Goal: Browse casually: Explore the website without a specific task or goal

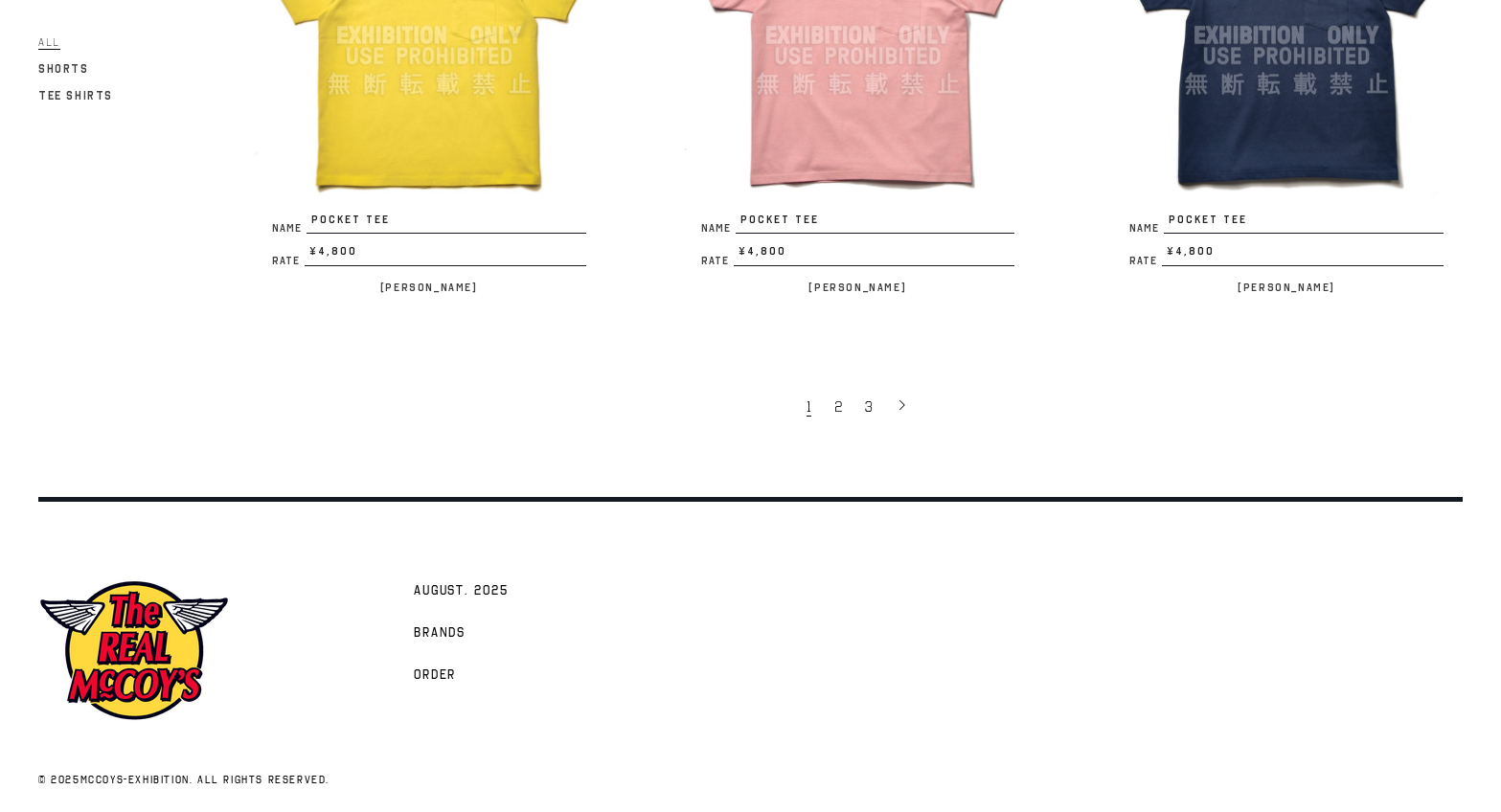
scroll to position [3838, 0]
click at [839, 402] on span "2" at bounding box center [839, 408] width 8 height 19
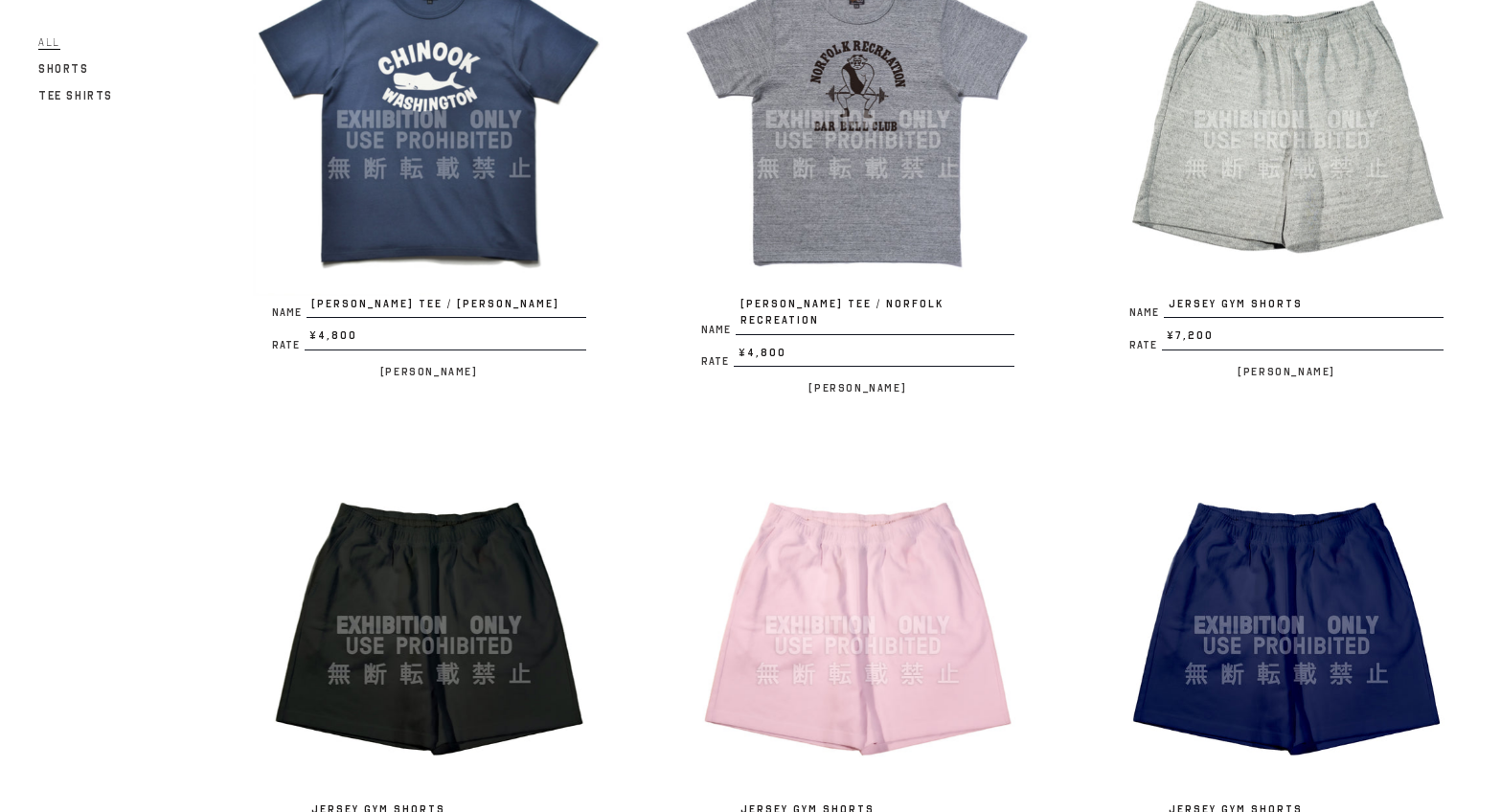
scroll to position [1833, 0]
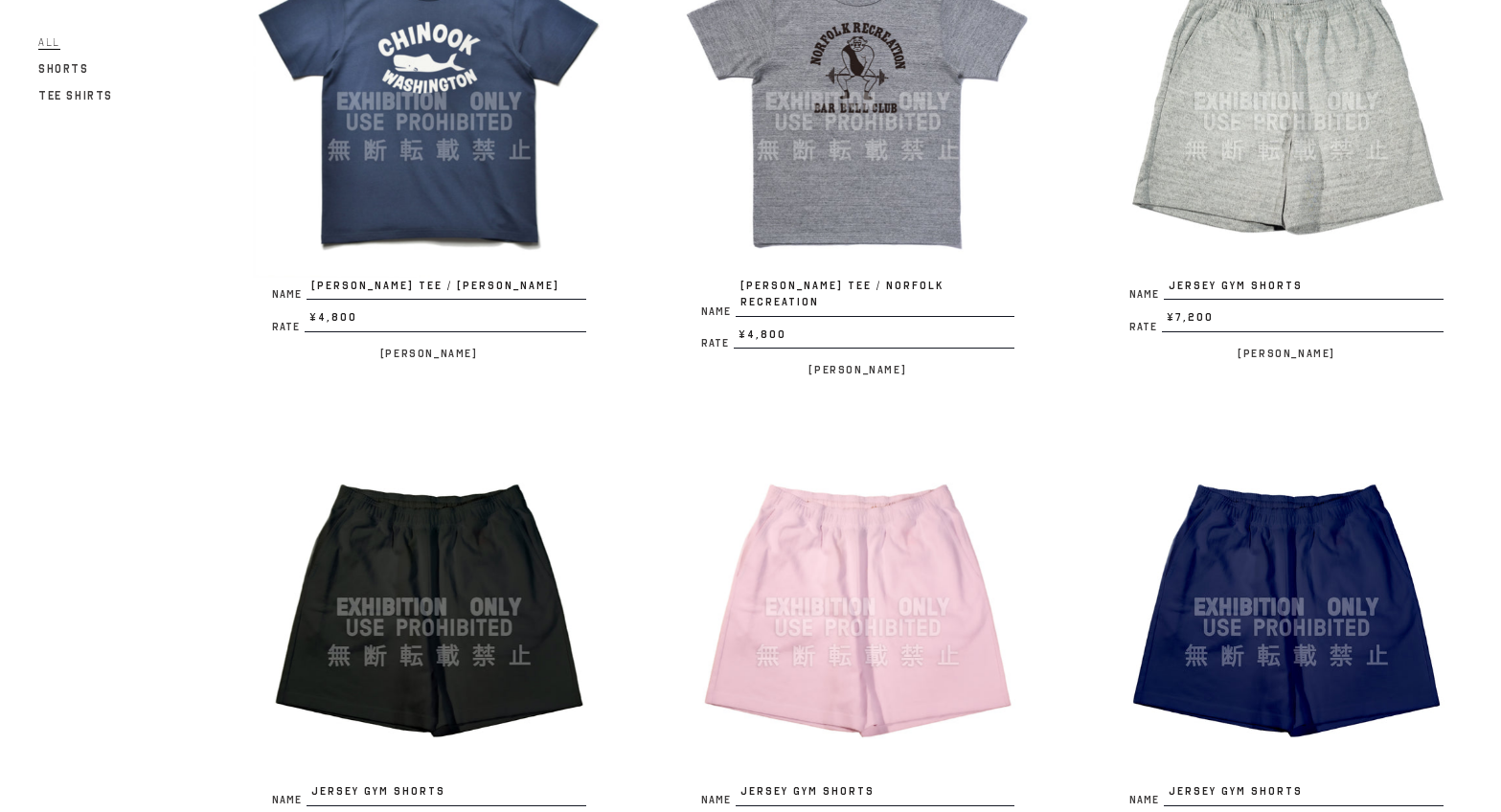
click at [1249, 178] on img at bounding box center [1286, 101] width 352 height 352
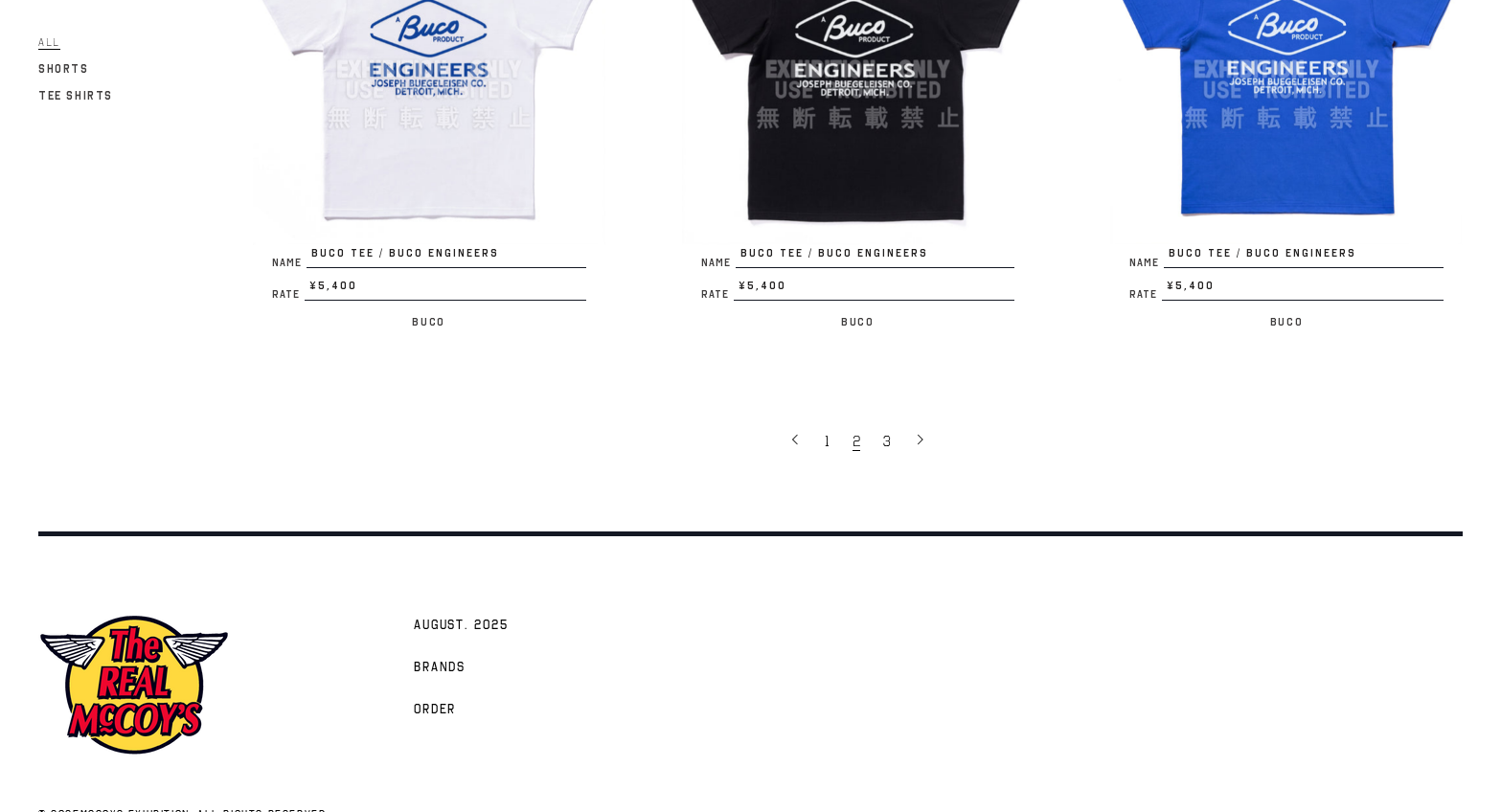
scroll to position [3855, 0]
click at [892, 421] on link "3" at bounding box center [889, 441] width 31 height 40
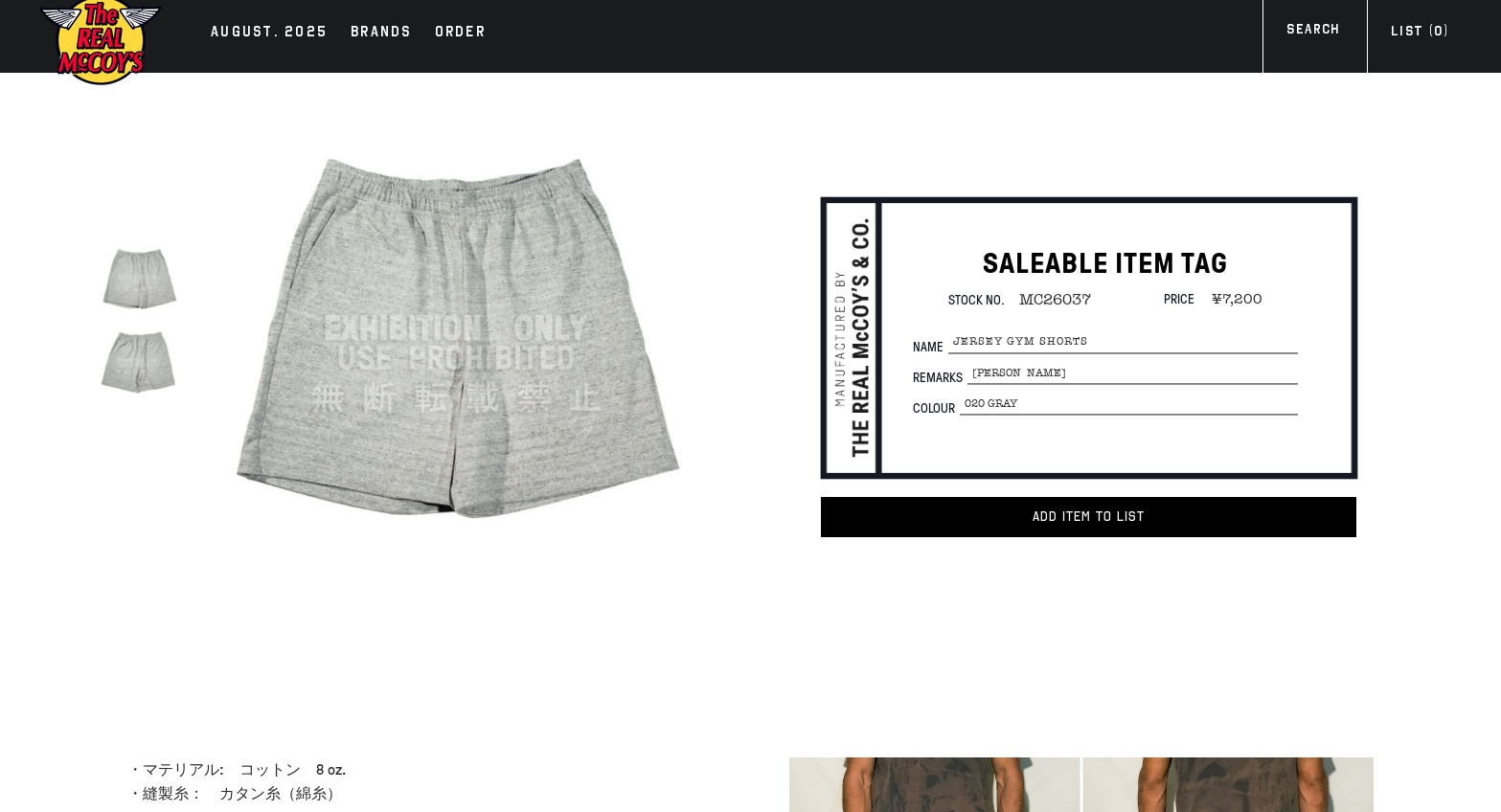
scroll to position [18, 0]
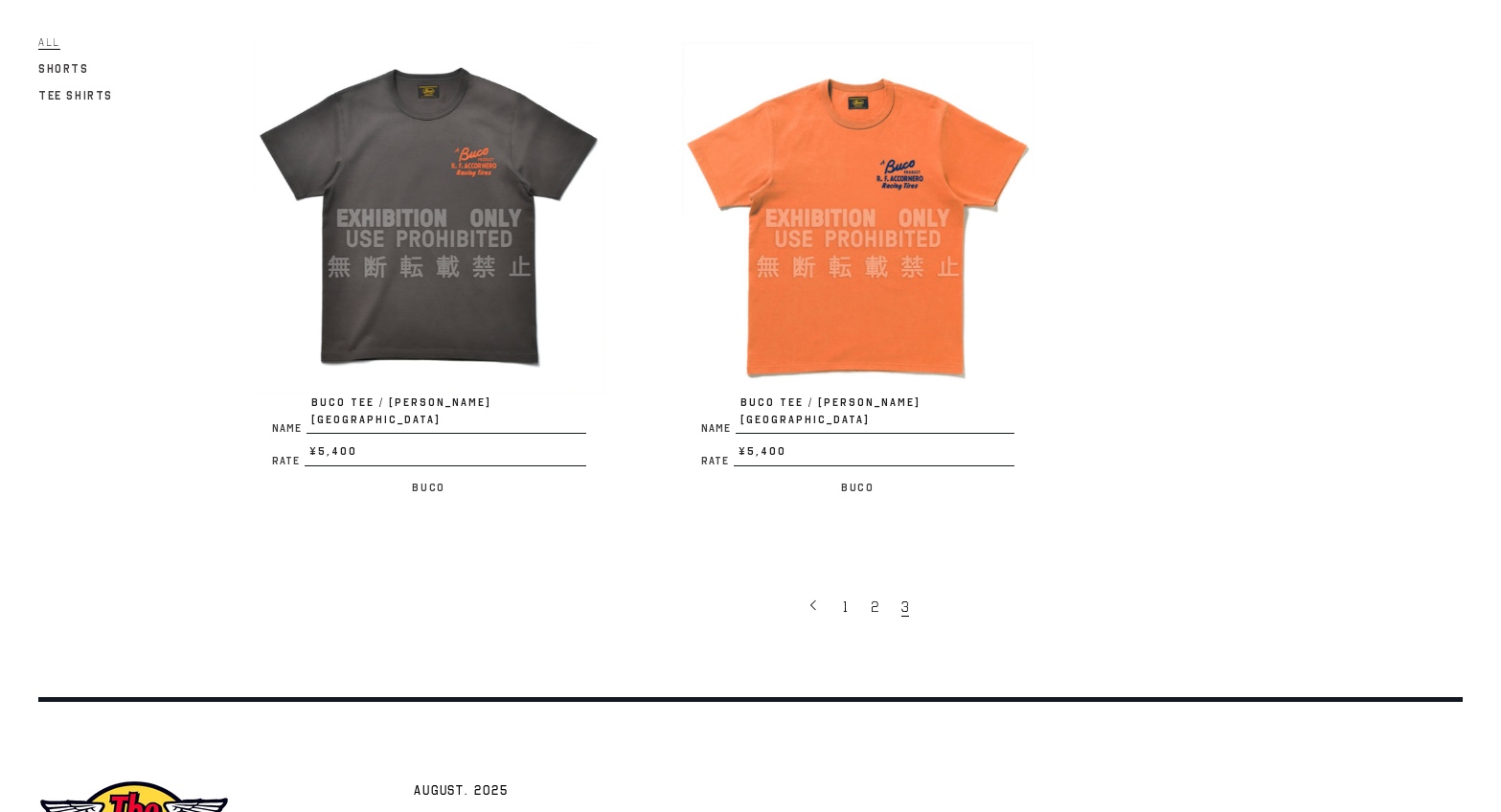
scroll to position [1259, 0]
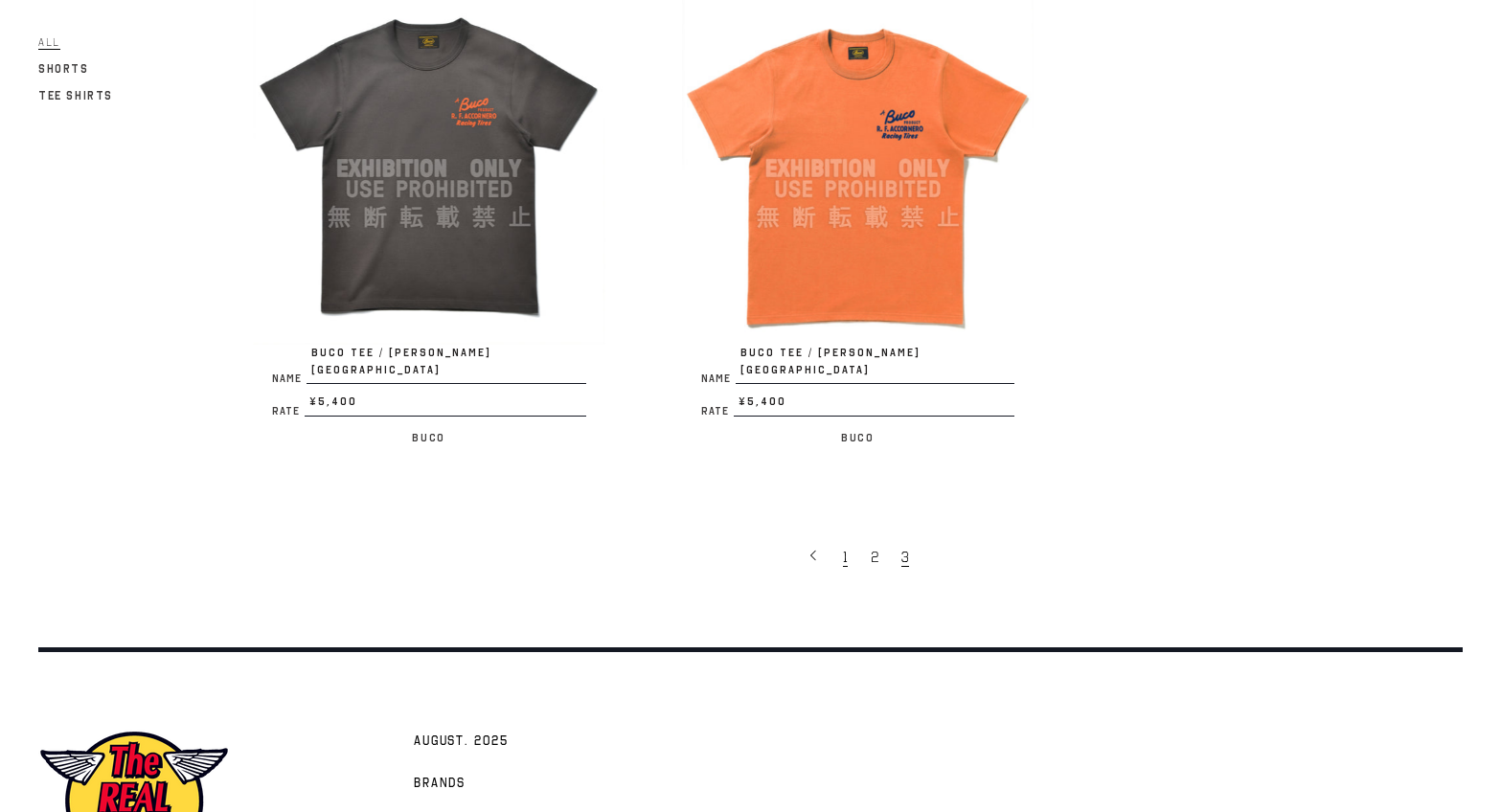
click at [844, 547] on span "1" at bounding box center [845, 557] width 5 height 19
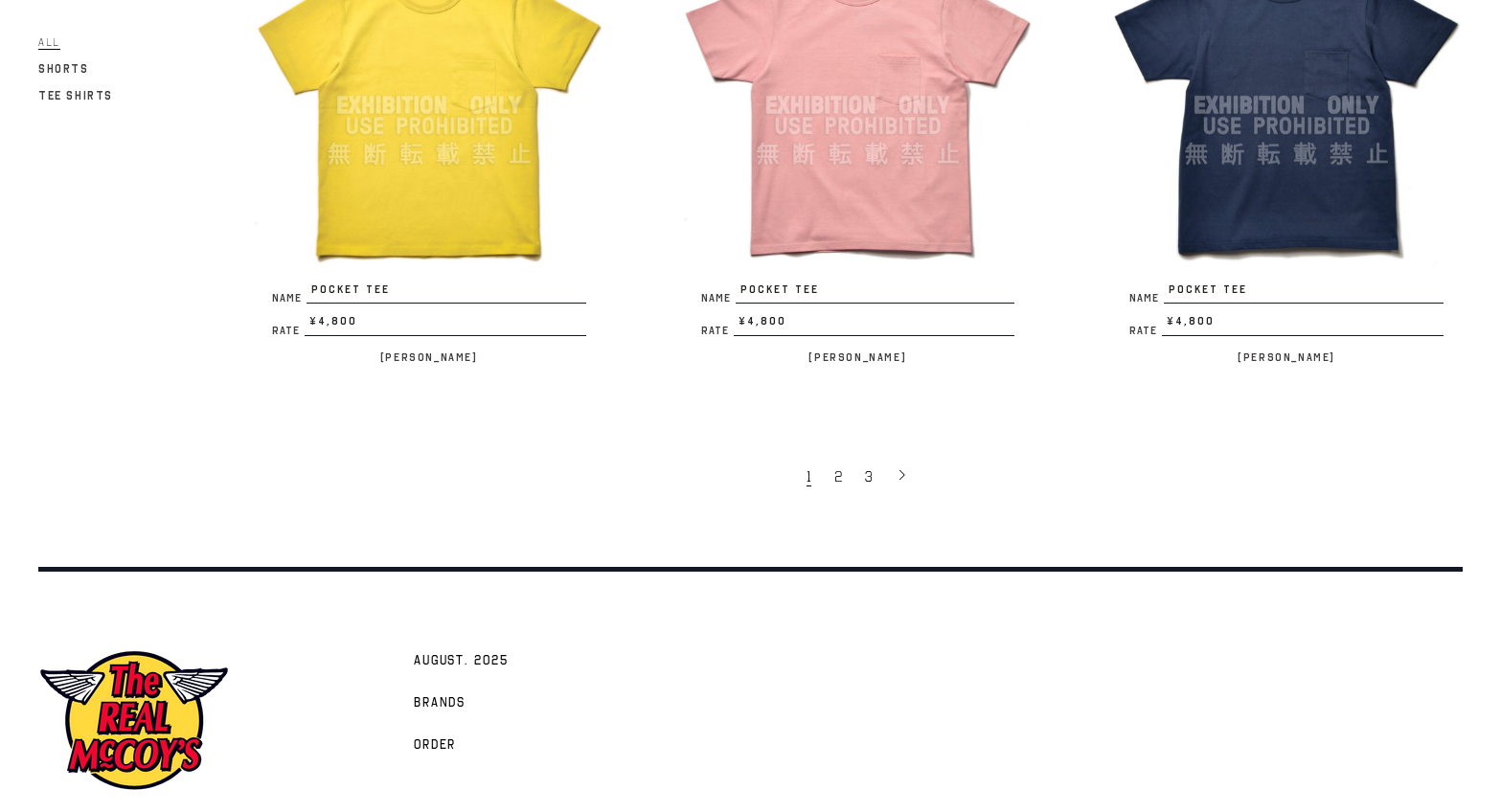
scroll to position [3771, 0]
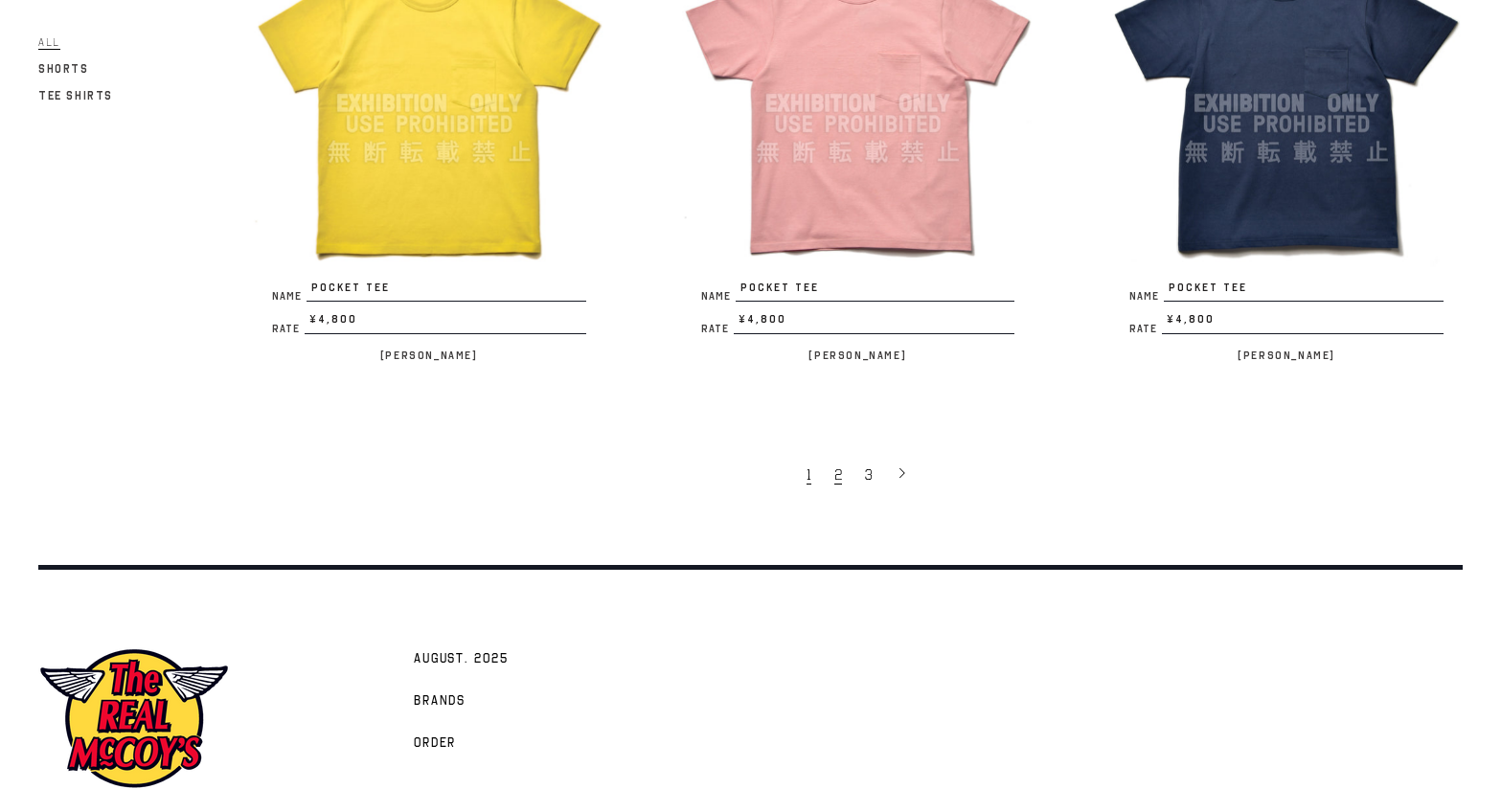
click at [836, 466] on span "2" at bounding box center [839, 476] width 8 height 19
